Goal: Information Seeking & Learning: Learn about a topic

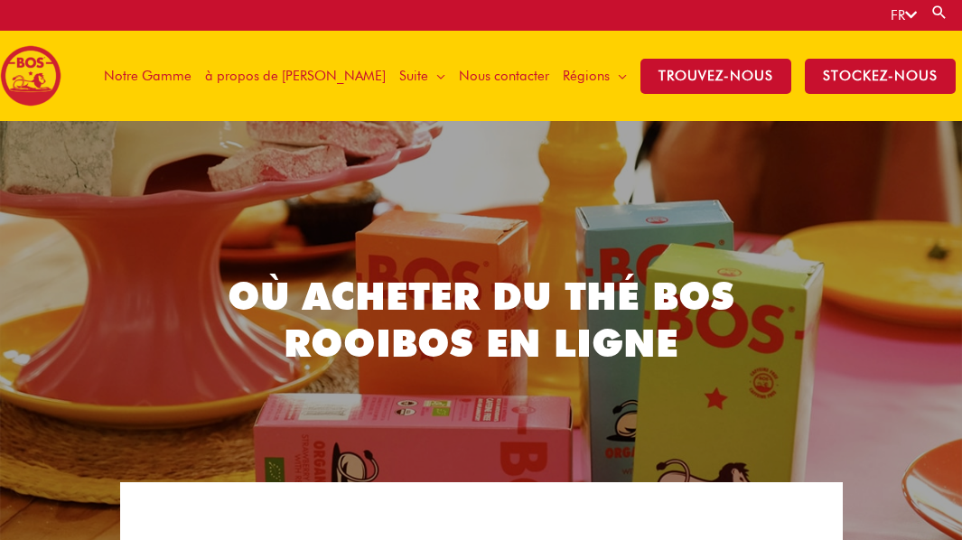
click at [907, 14] on icon at bounding box center [911, 15] width 12 height 14
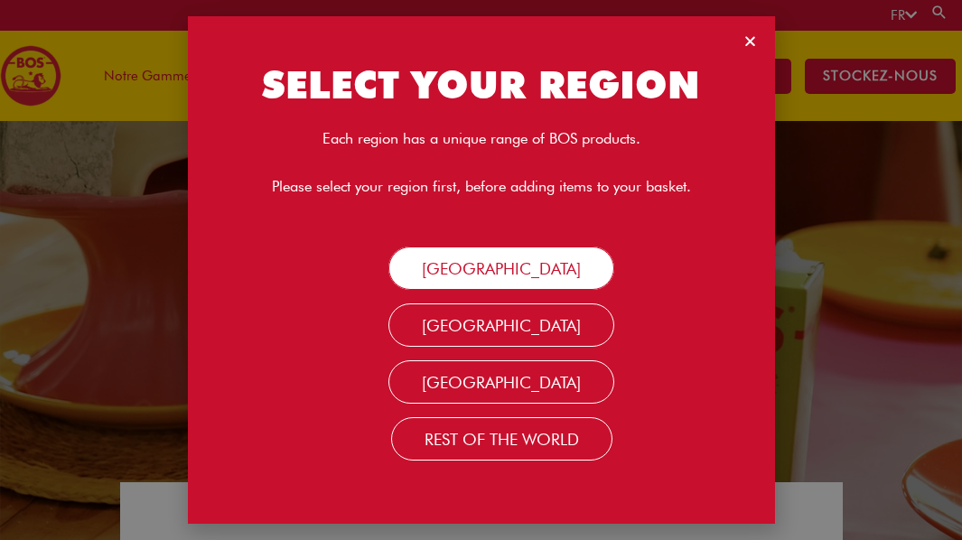
click at [528, 270] on link "SOUTH AFRICA" at bounding box center [501, 268] width 226 height 43
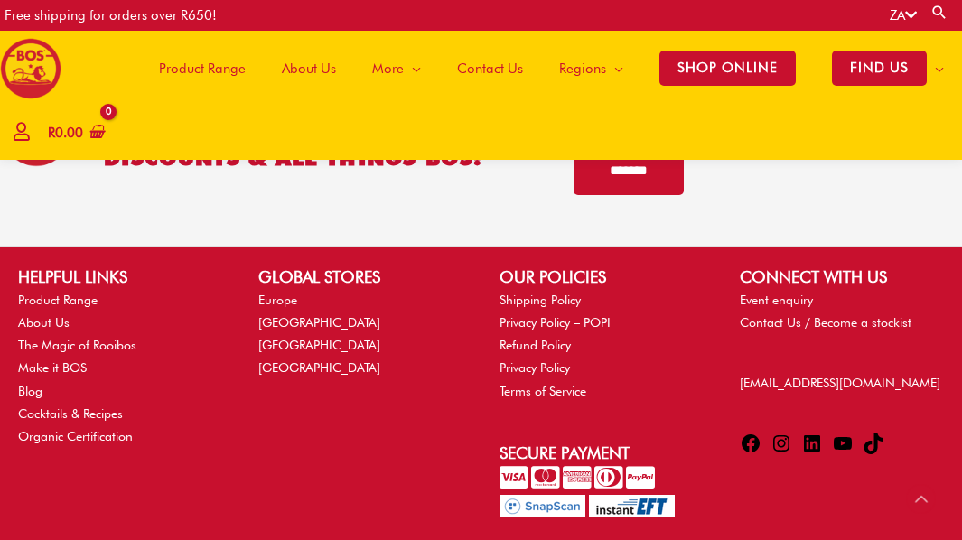
scroll to position [3969, 0]
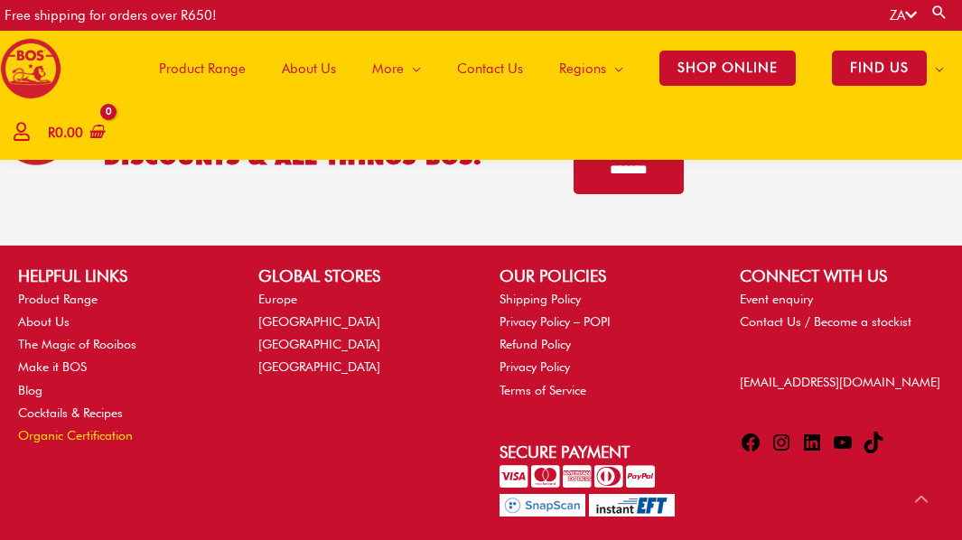
click at [111, 428] on link "Organic Certification" at bounding box center [75, 435] width 115 height 14
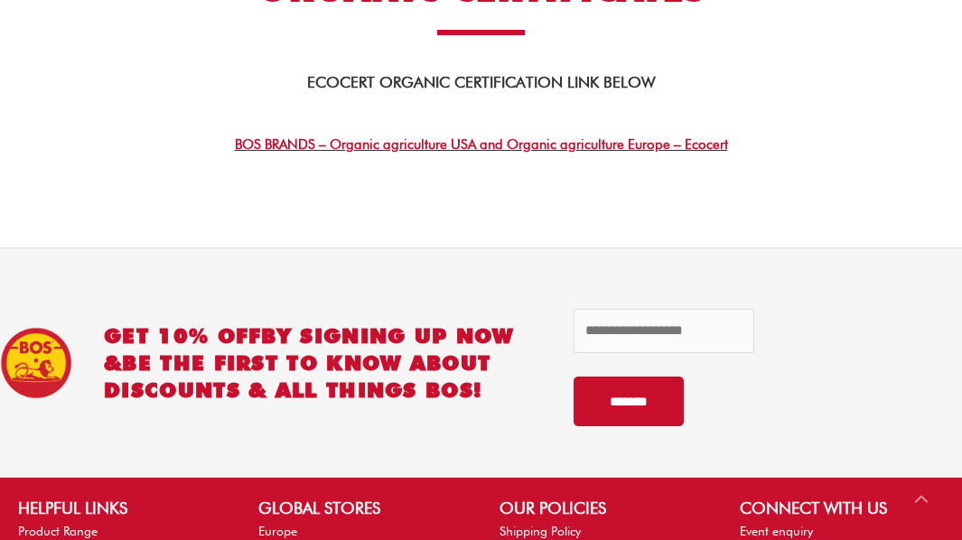
scroll to position [311, 0]
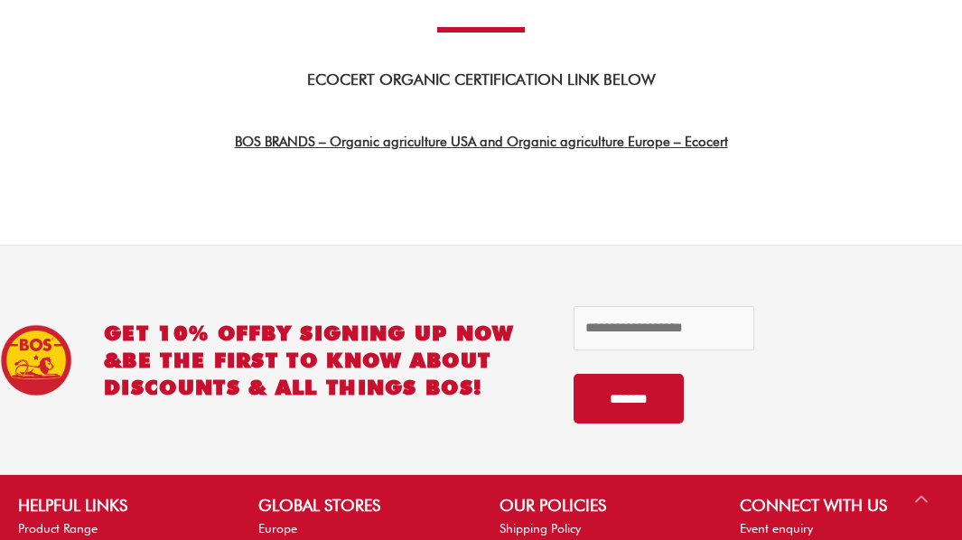
click at [429, 143] on link "BOS BRANDS – Organic agriculture USA and Organic agriculture Europe – Ecocert" at bounding box center [481, 142] width 493 height 16
